Goal: Task Accomplishment & Management: Use online tool/utility

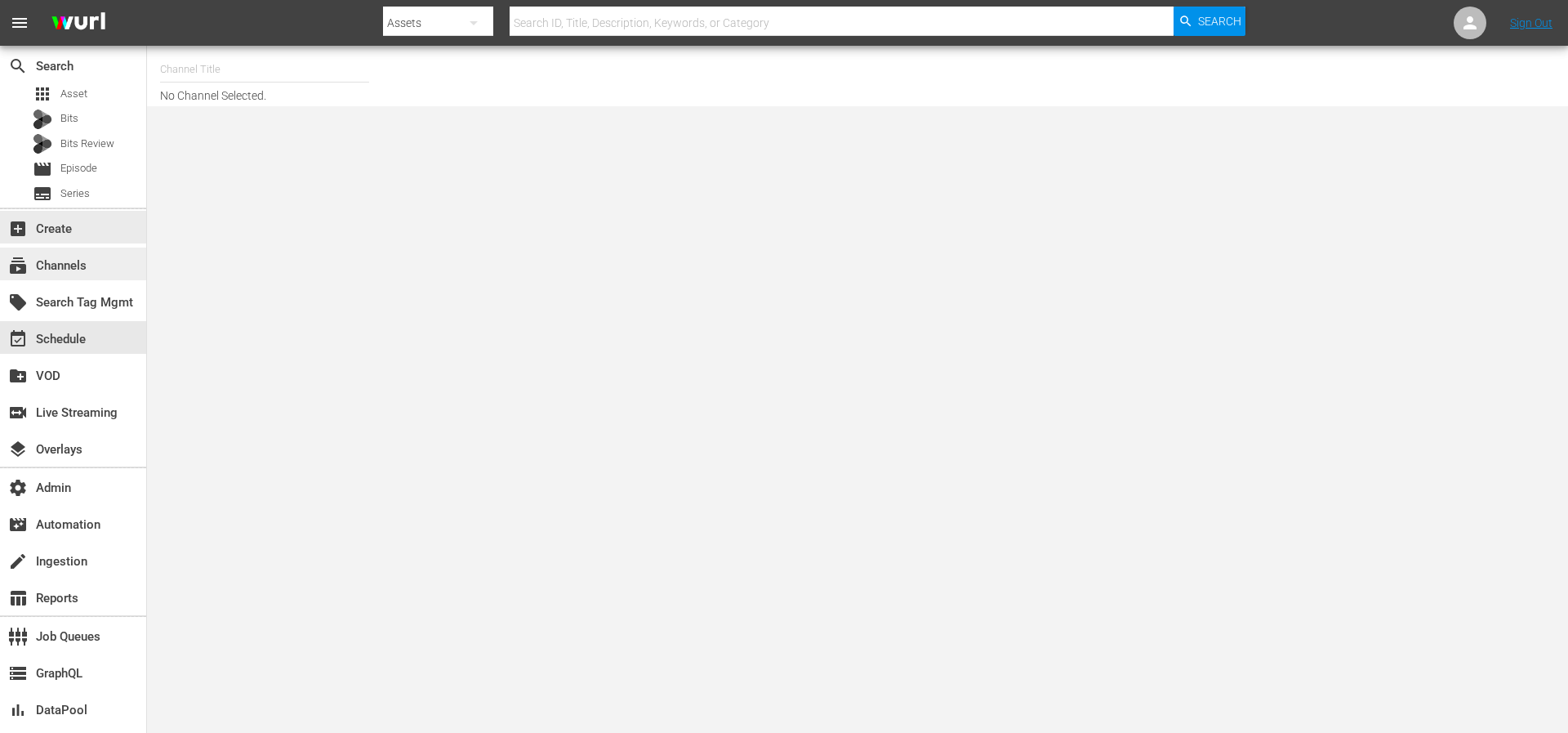
click at [44, 261] on div "subscriptions Channels" at bounding box center [46, 263] width 91 height 15
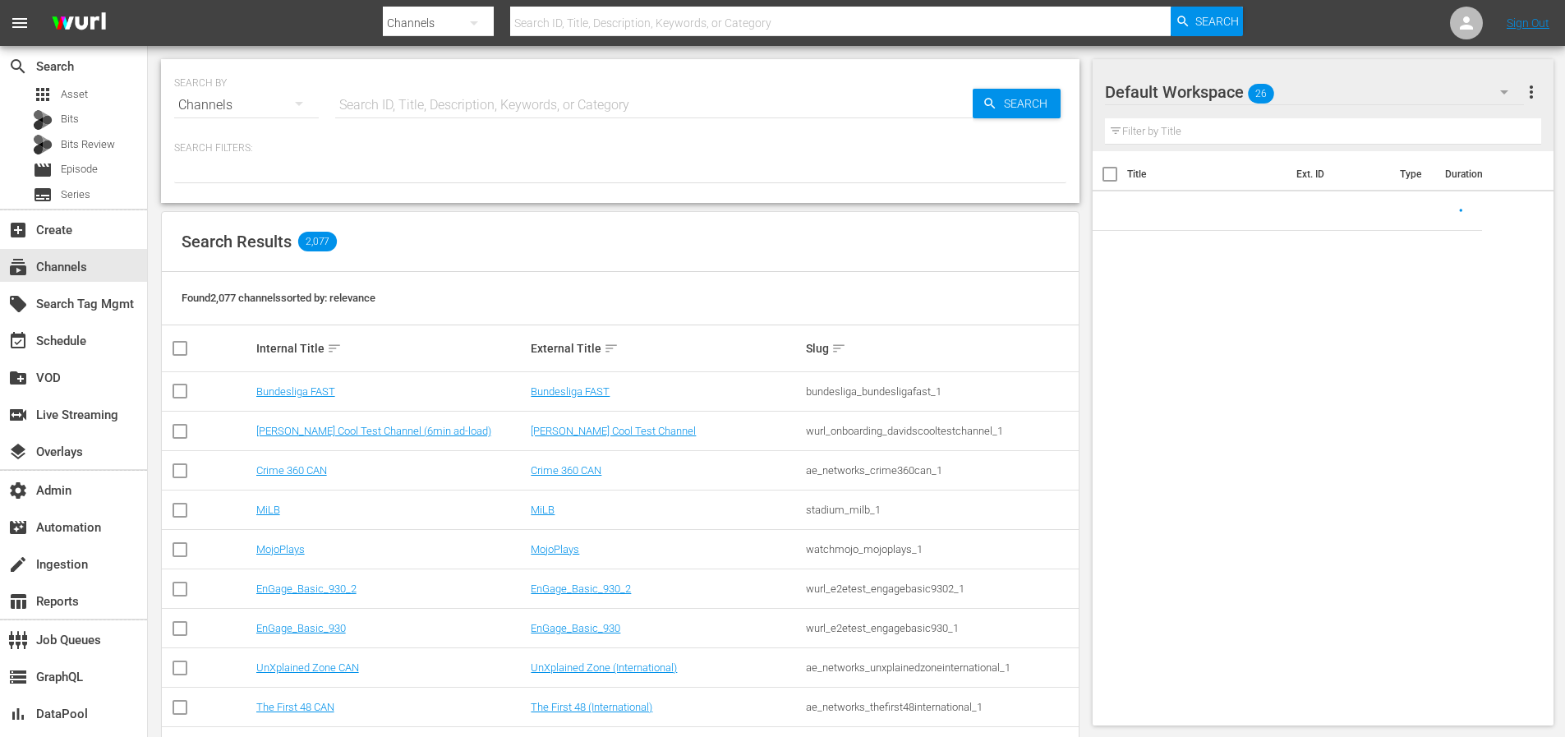
click at [522, 103] on input "text" at bounding box center [653, 104] width 637 height 39
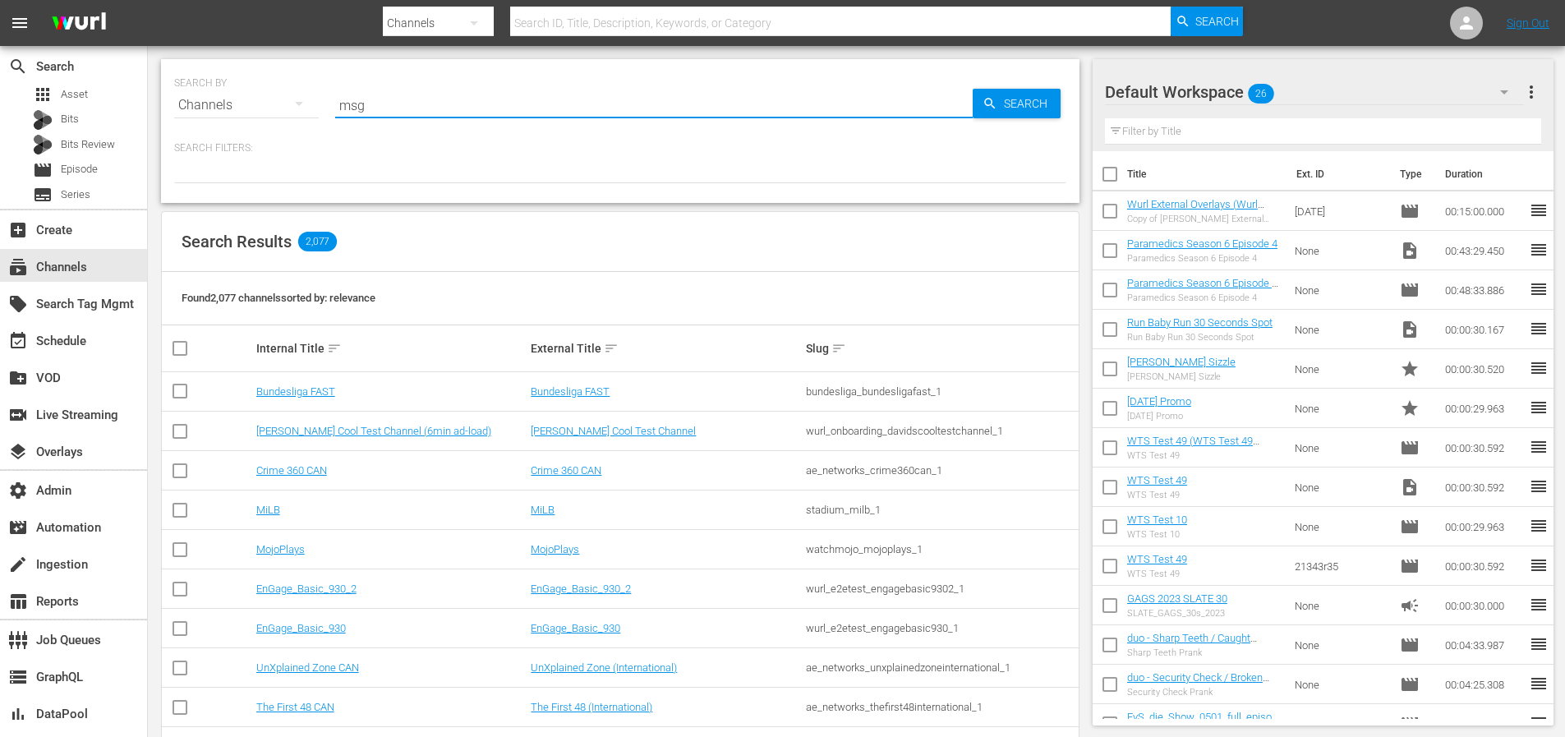
type input "msg"
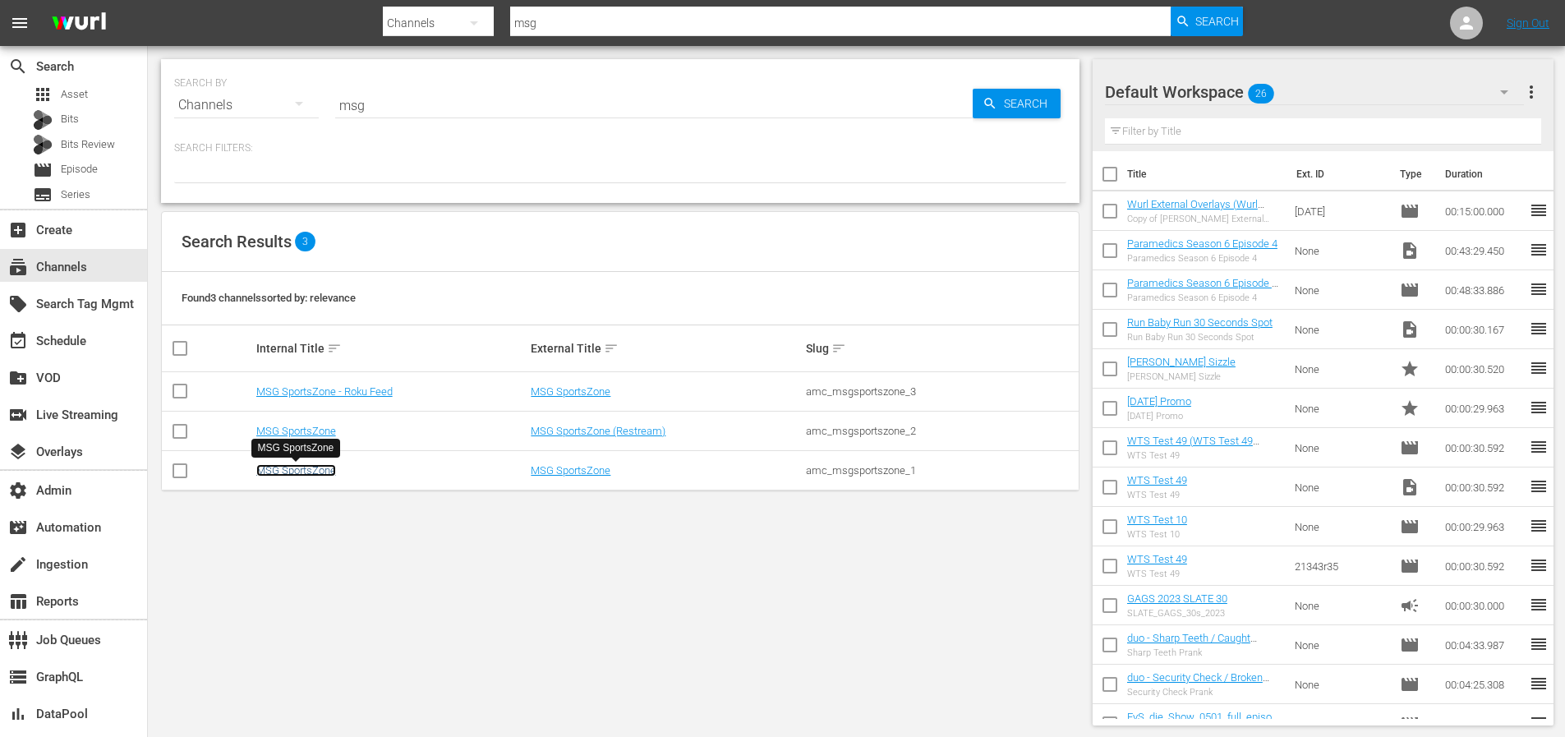
click at [265, 468] on link "MSG SportsZone" at bounding box center [296, 470] width 80 height 12
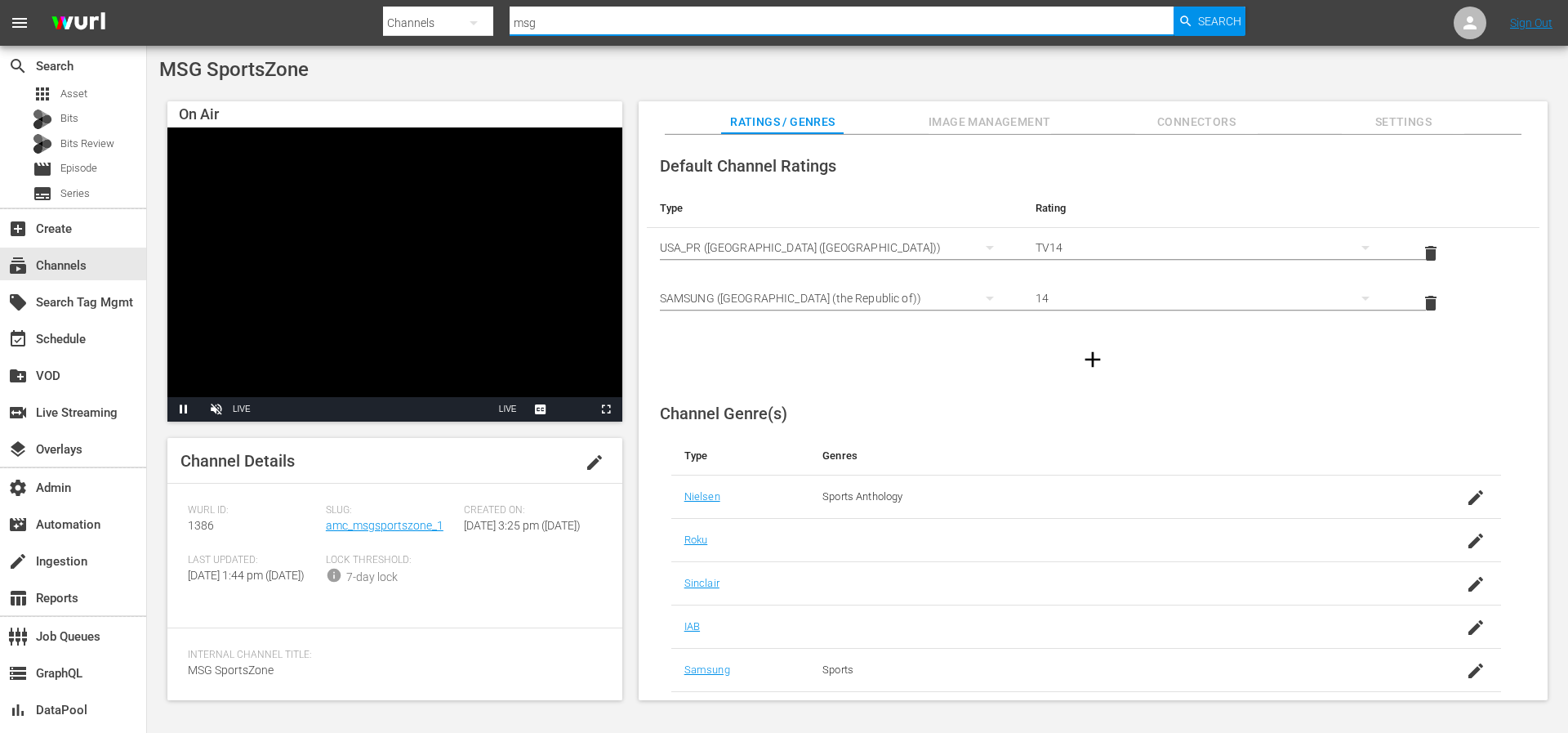
click at [635, 28] on input "msg" at bounding box center [842, 22] width 664 height 39
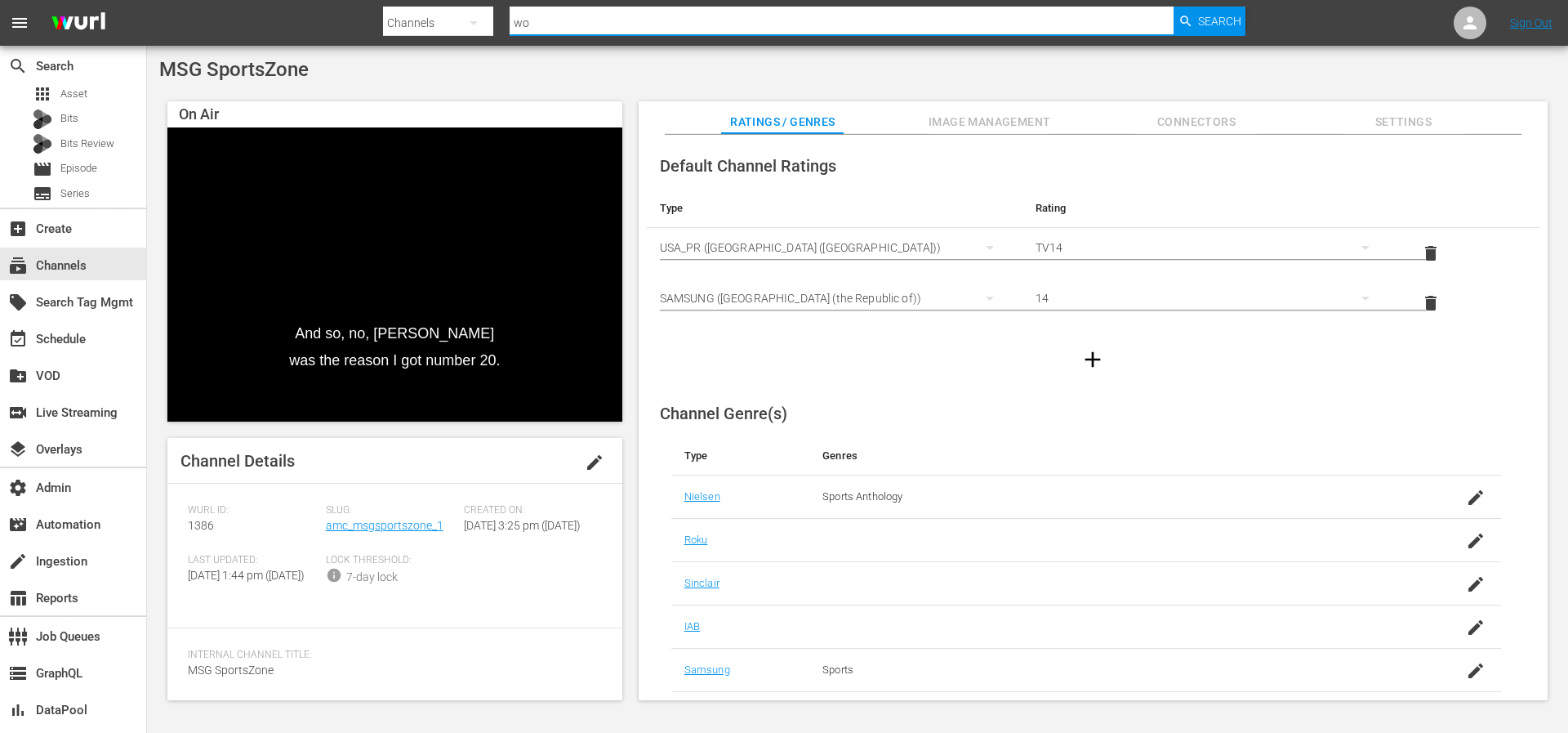
type input "w"
type input "rugby"
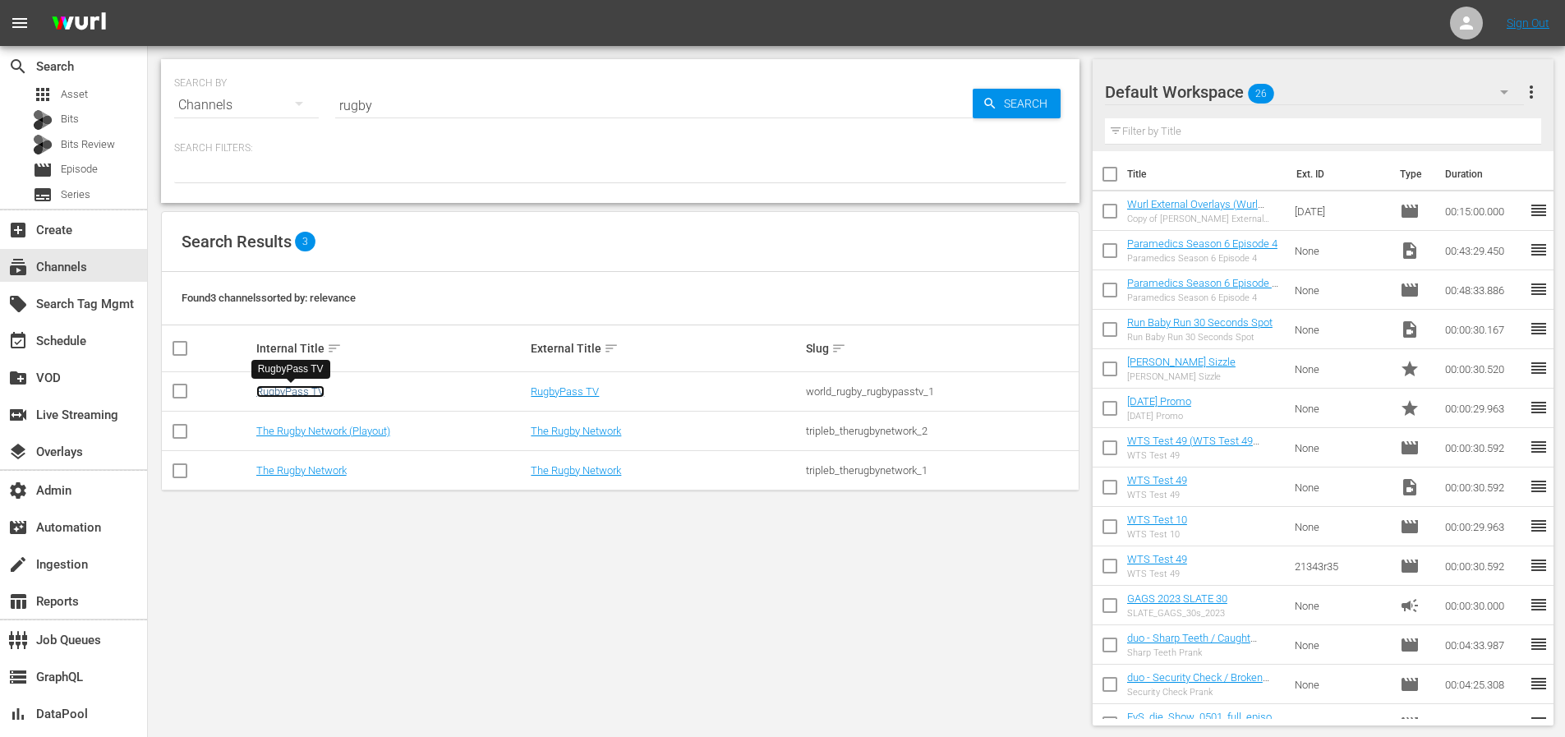
click at [297, 395] on link "RugbyPass TV" at bounding box center [290, 391] width 68 height 12
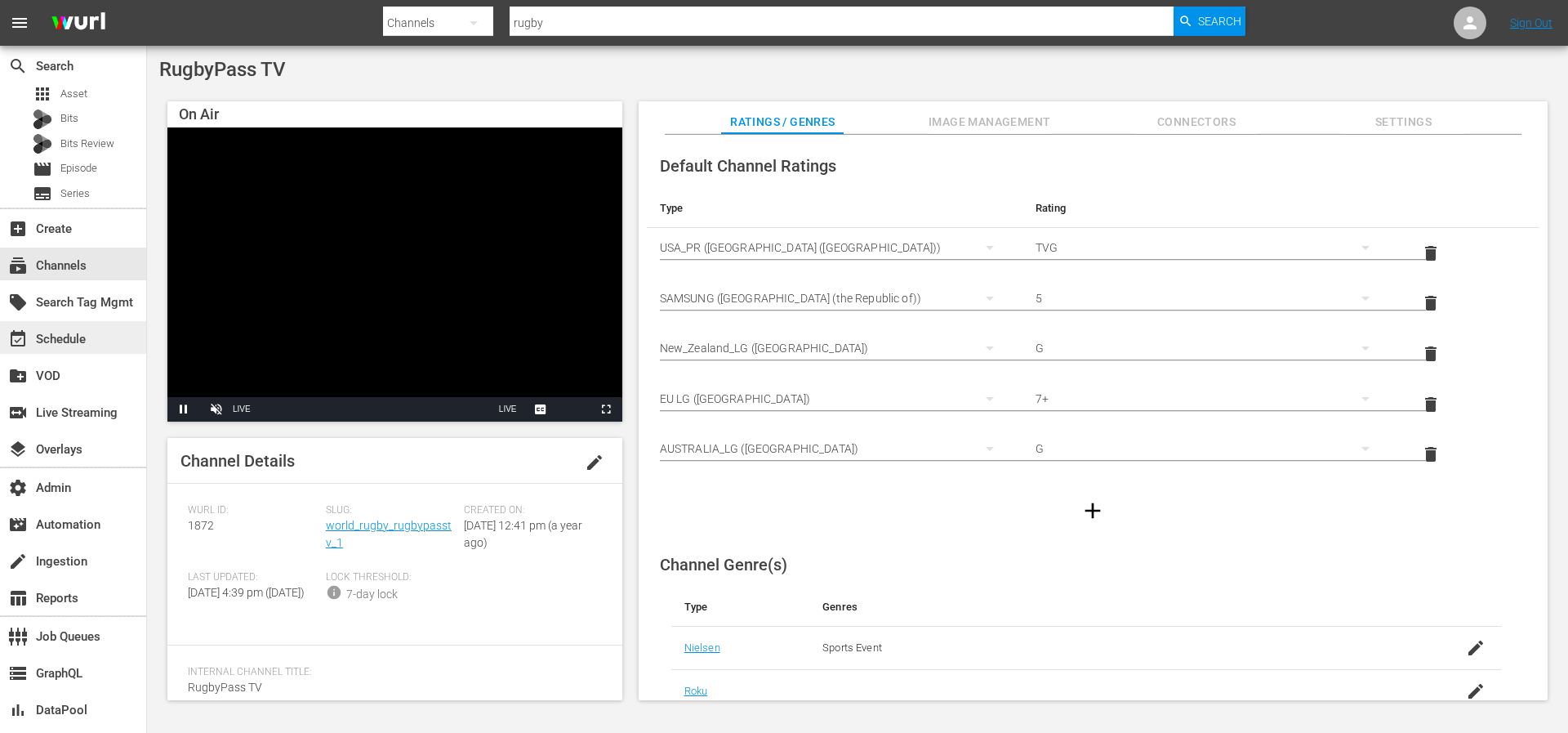
click at [62, 332] on div "event_available Schedule" at bounding box center [46, 336] width 91 height 15
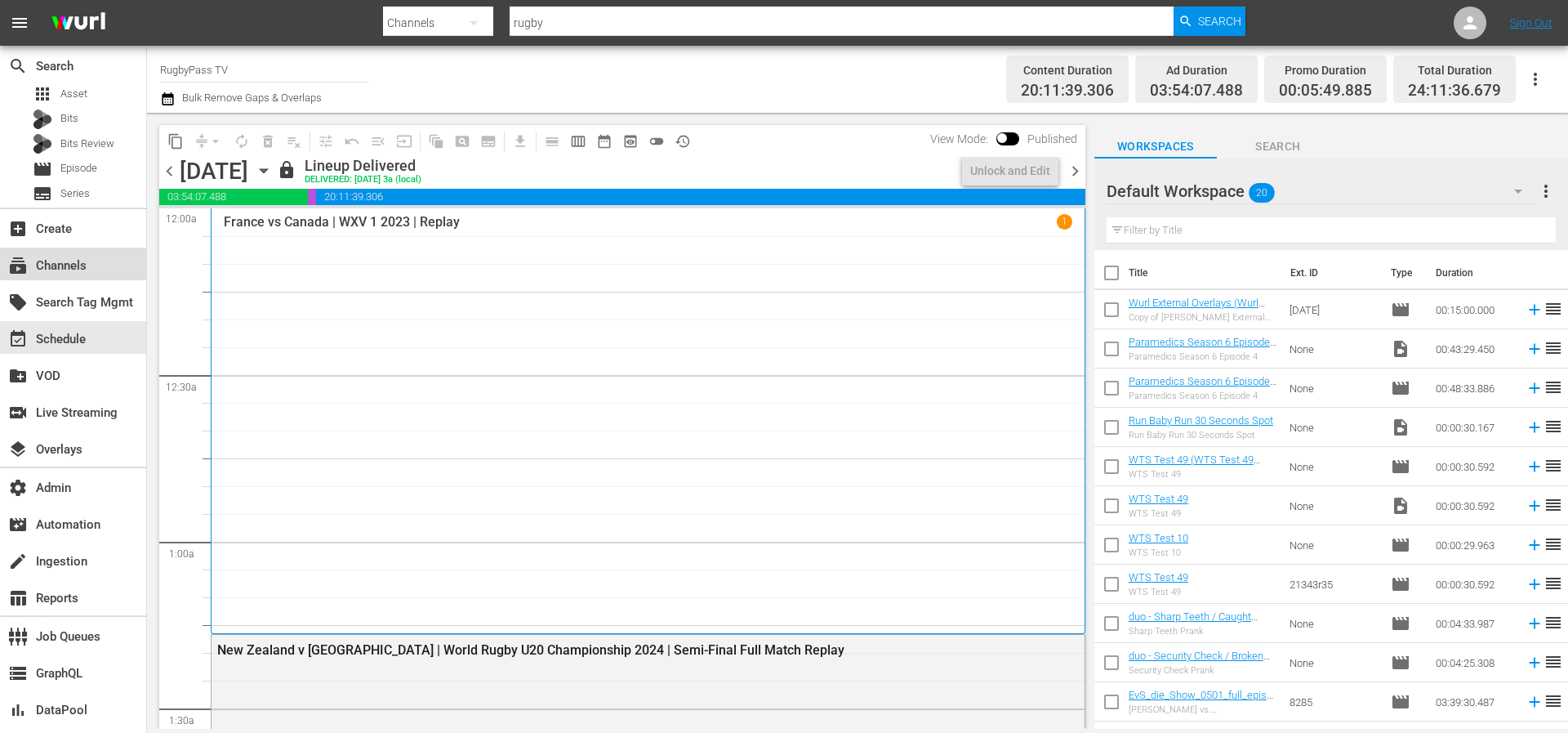
click at [76, 254] on div "subscriptions Channels" at bounding box center [73, 264] width 146 height 33
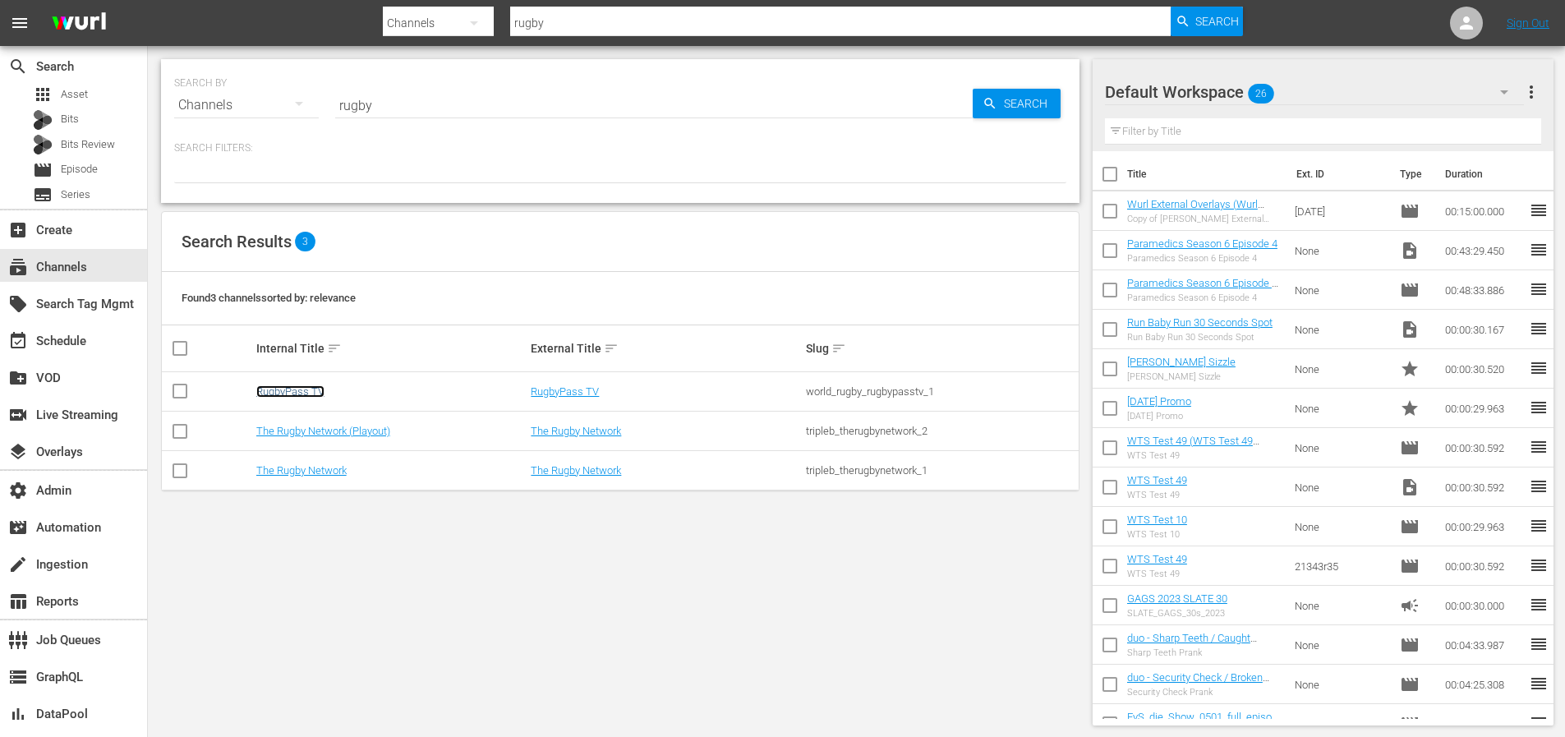
click at [305, 390] on link "RugbyPass TV" at bounding box center [290, 391] width 68 height 12
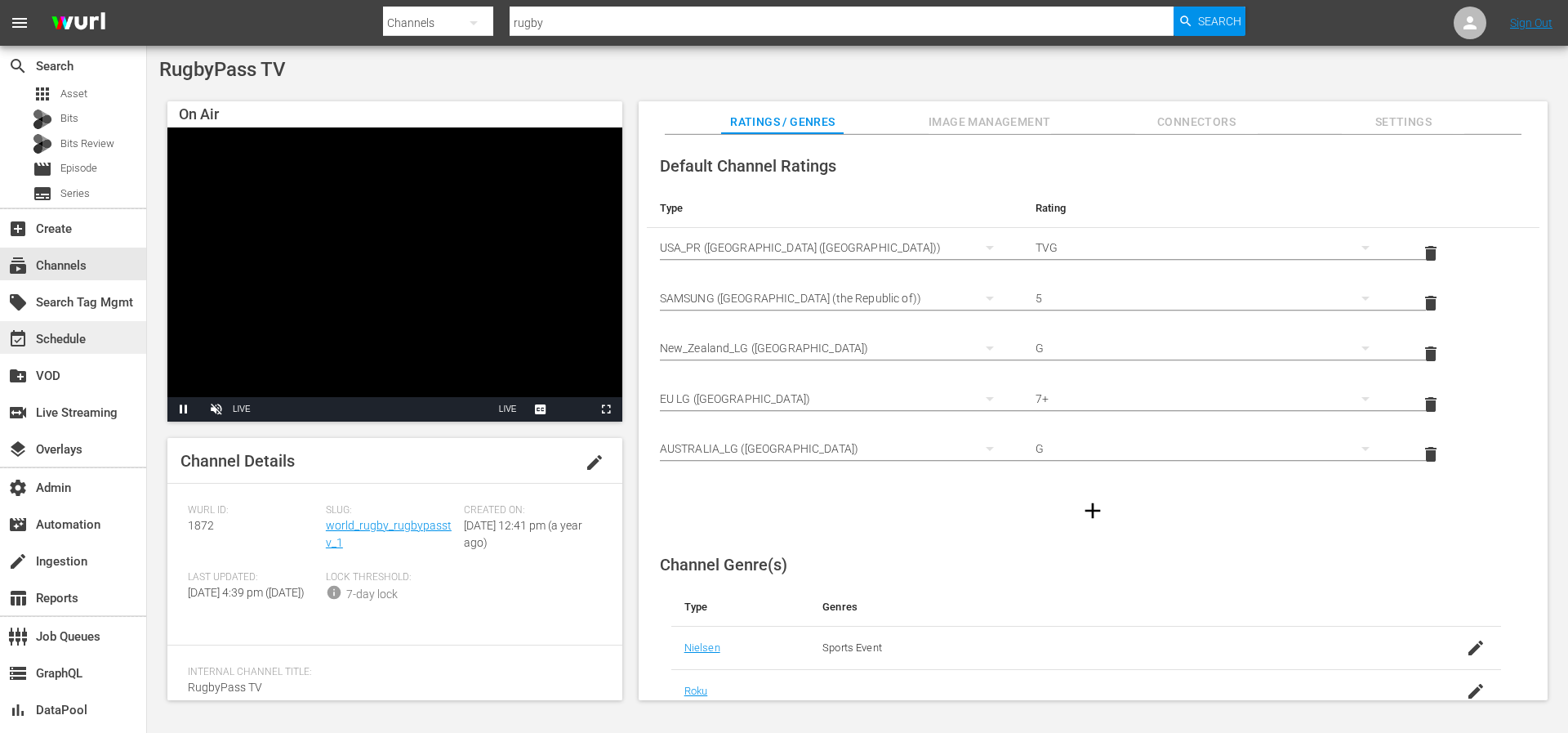
click at [81, 341] on div "event_available Schedule" at bounding box center [46, 336] width 91 height 15
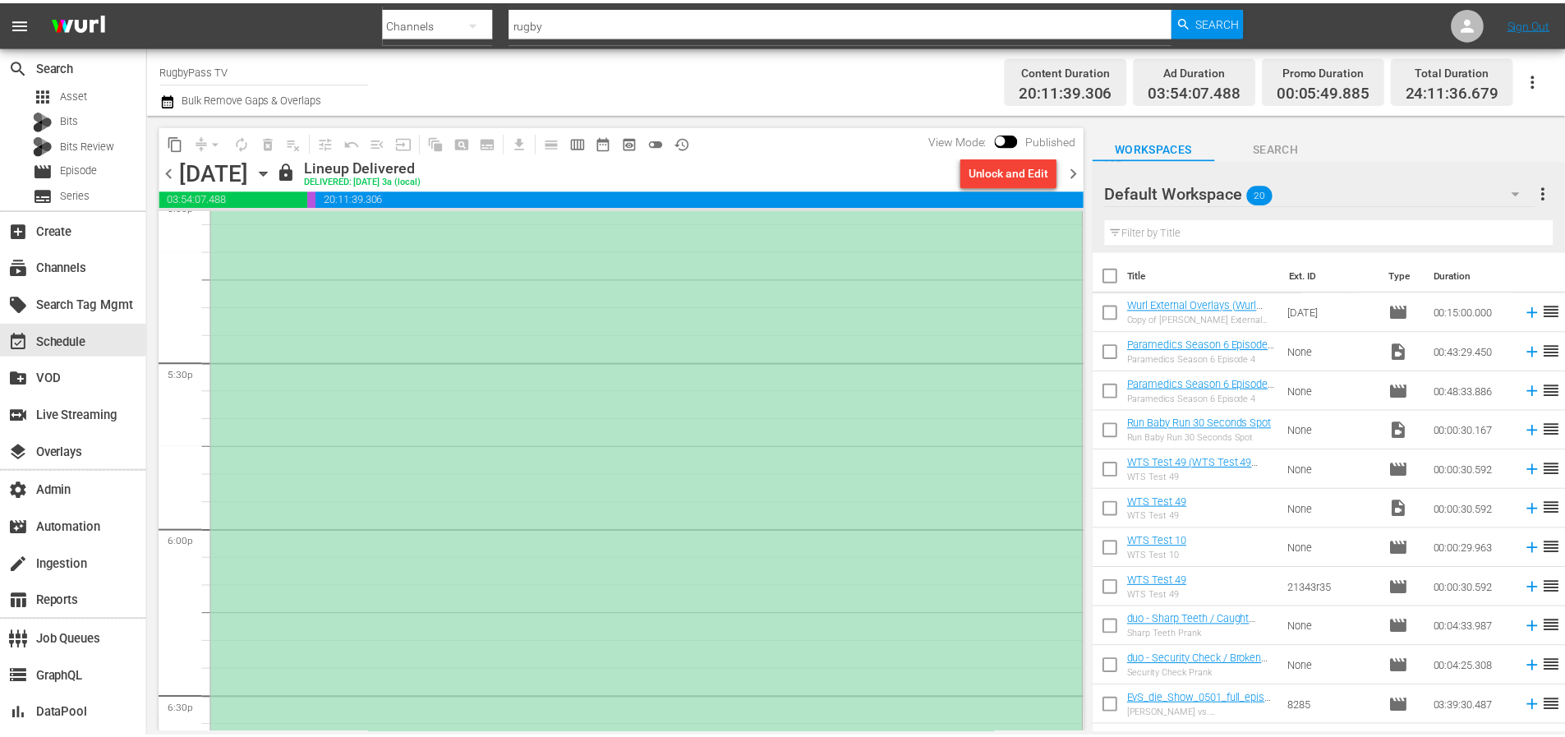
scroll to position [5685, 0]
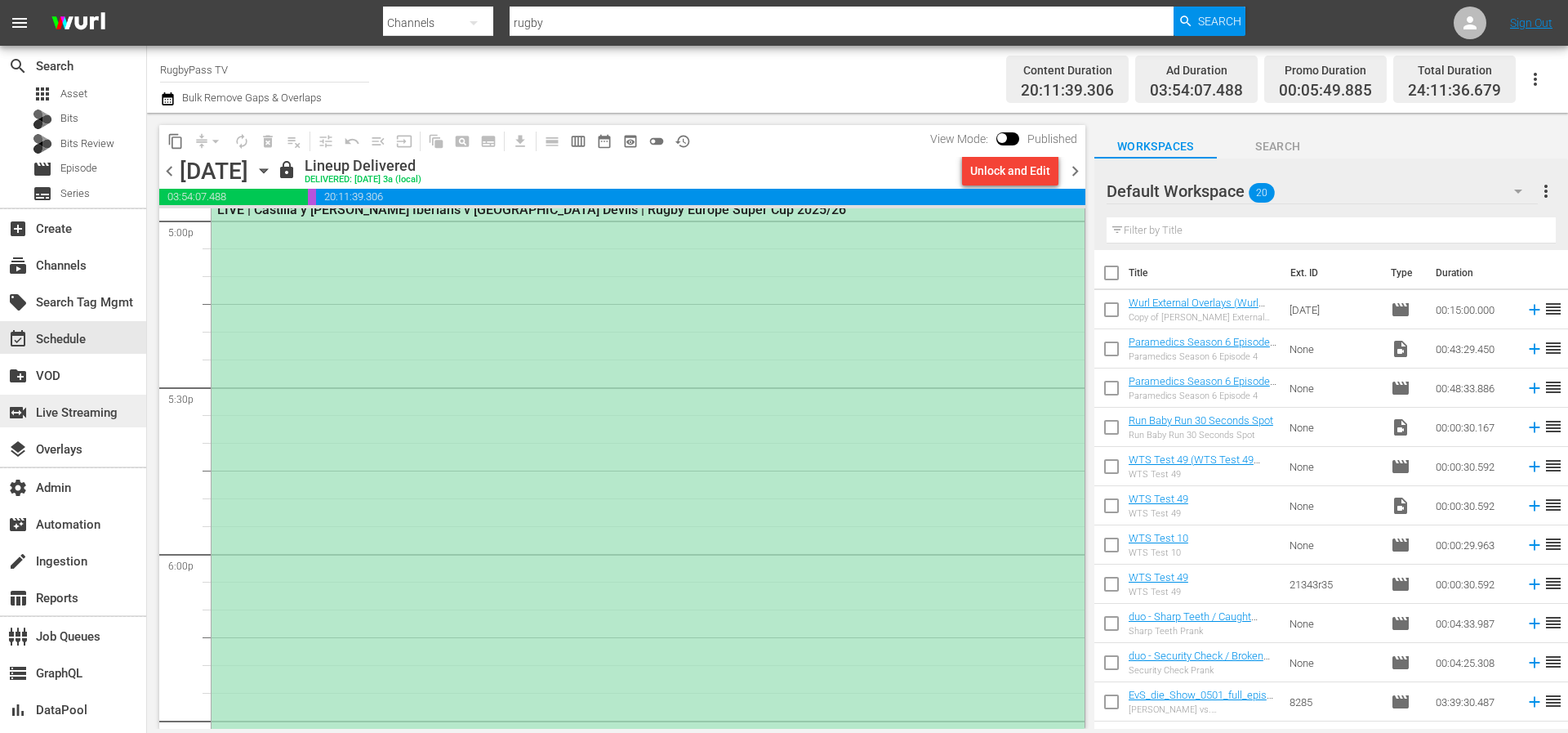
click at [64, 414] on div "switch_video Live Streaming" at bounding box center [46, 410] width 91 height 15
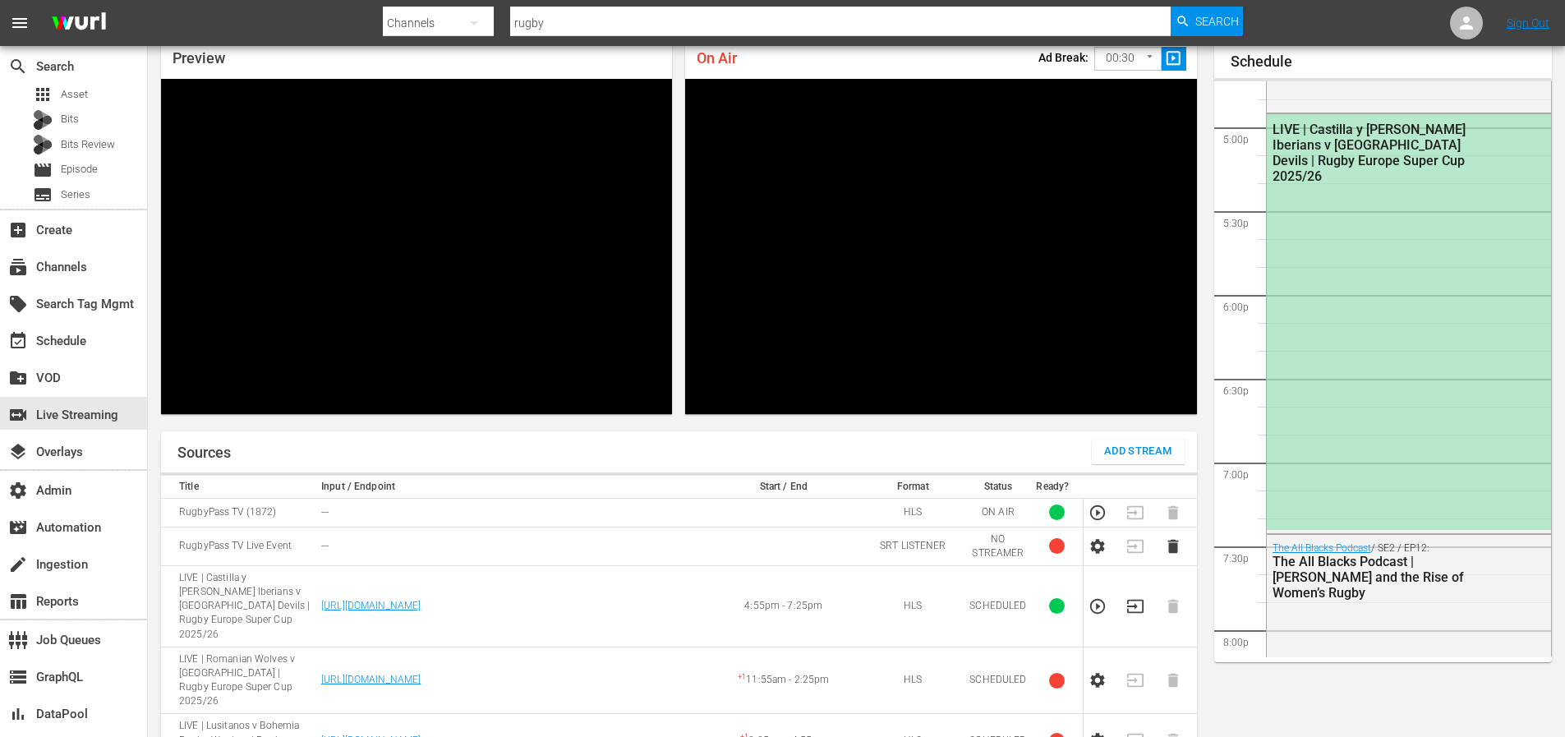
scroll to position [2804, 0]
